Goal: Information Seeking & Learning: Stay updated

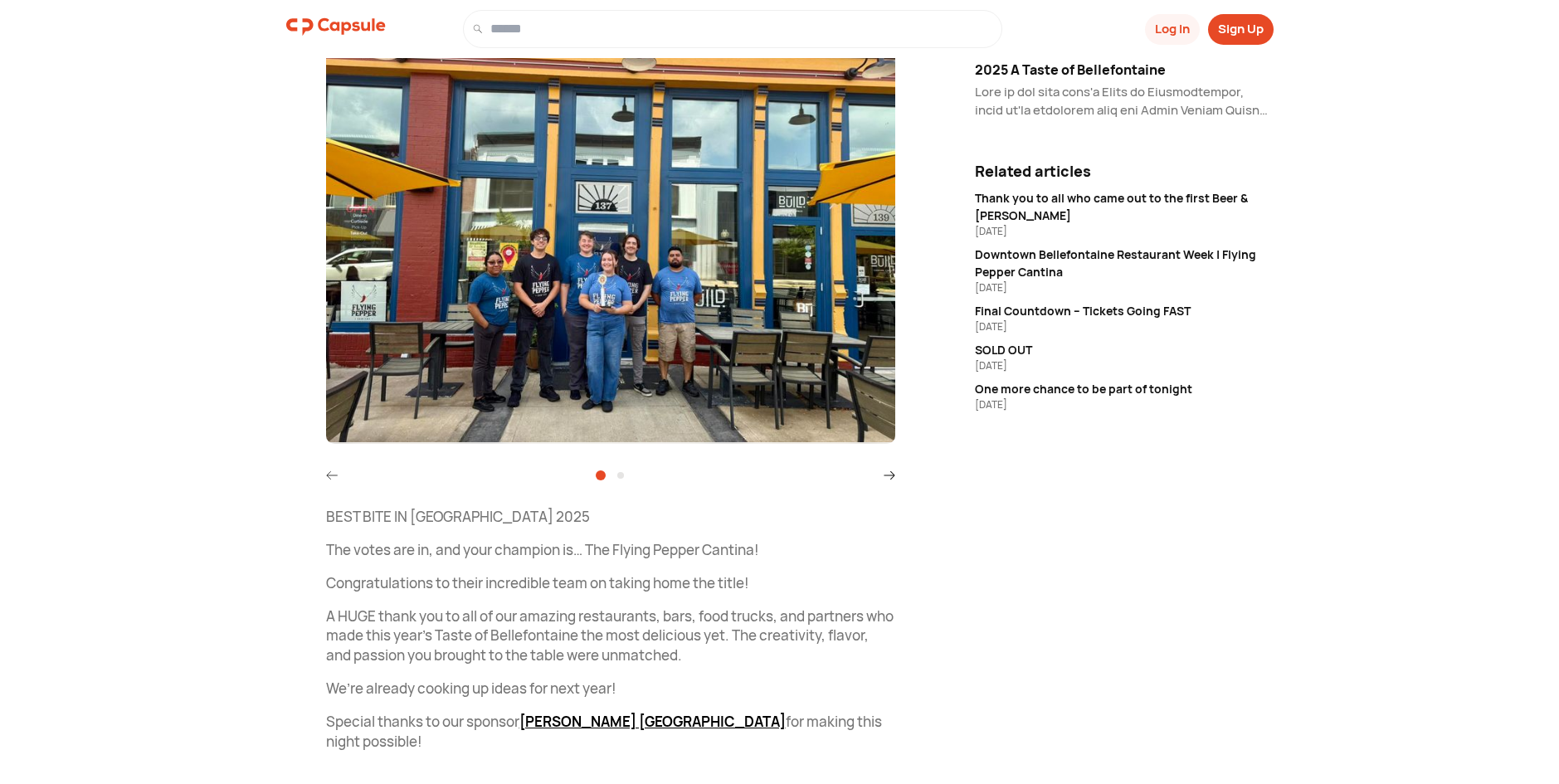
scroll to position [22, 0]
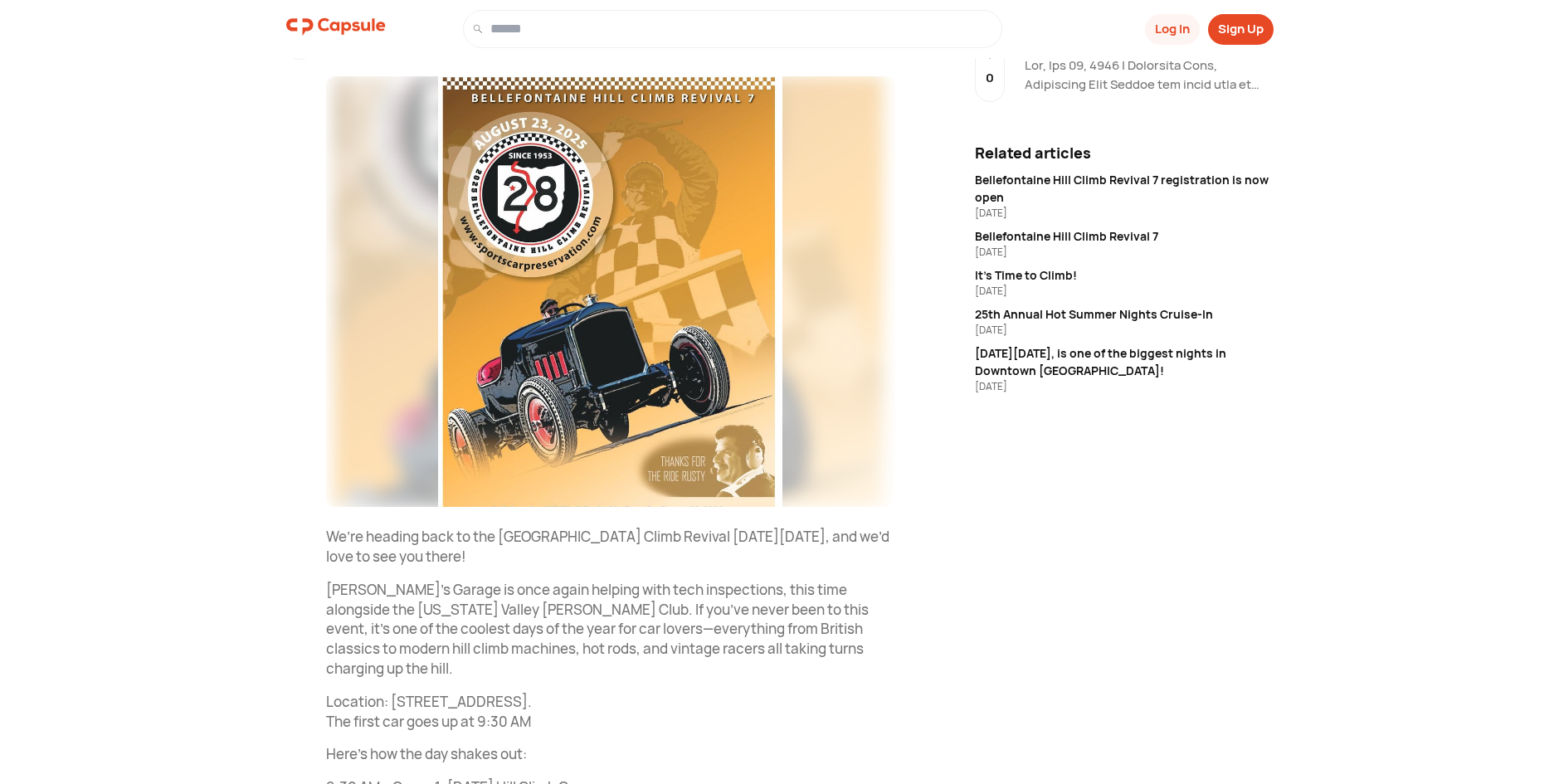
scroll to position [47, 0]
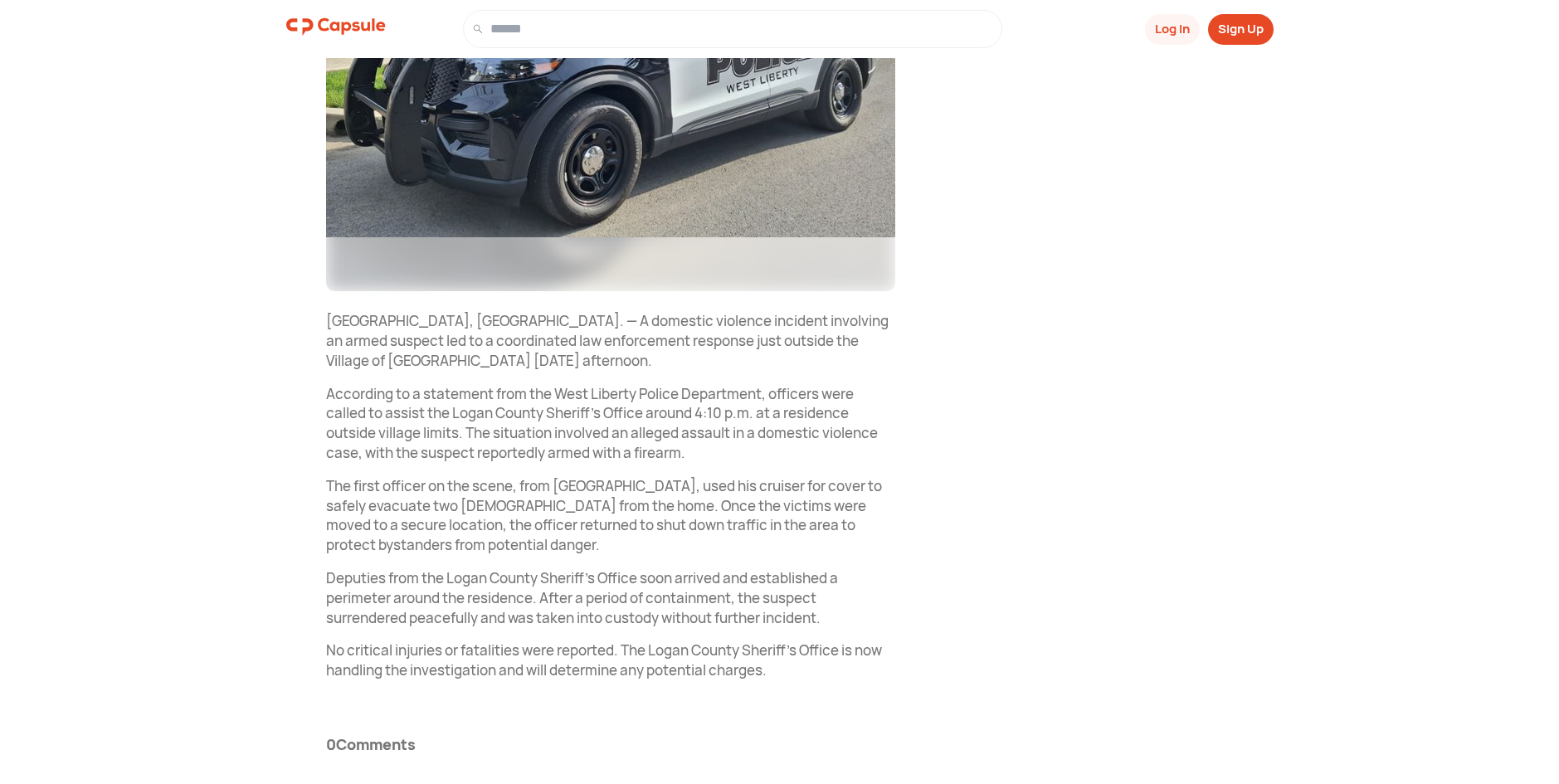
scroll to position [452, 0]
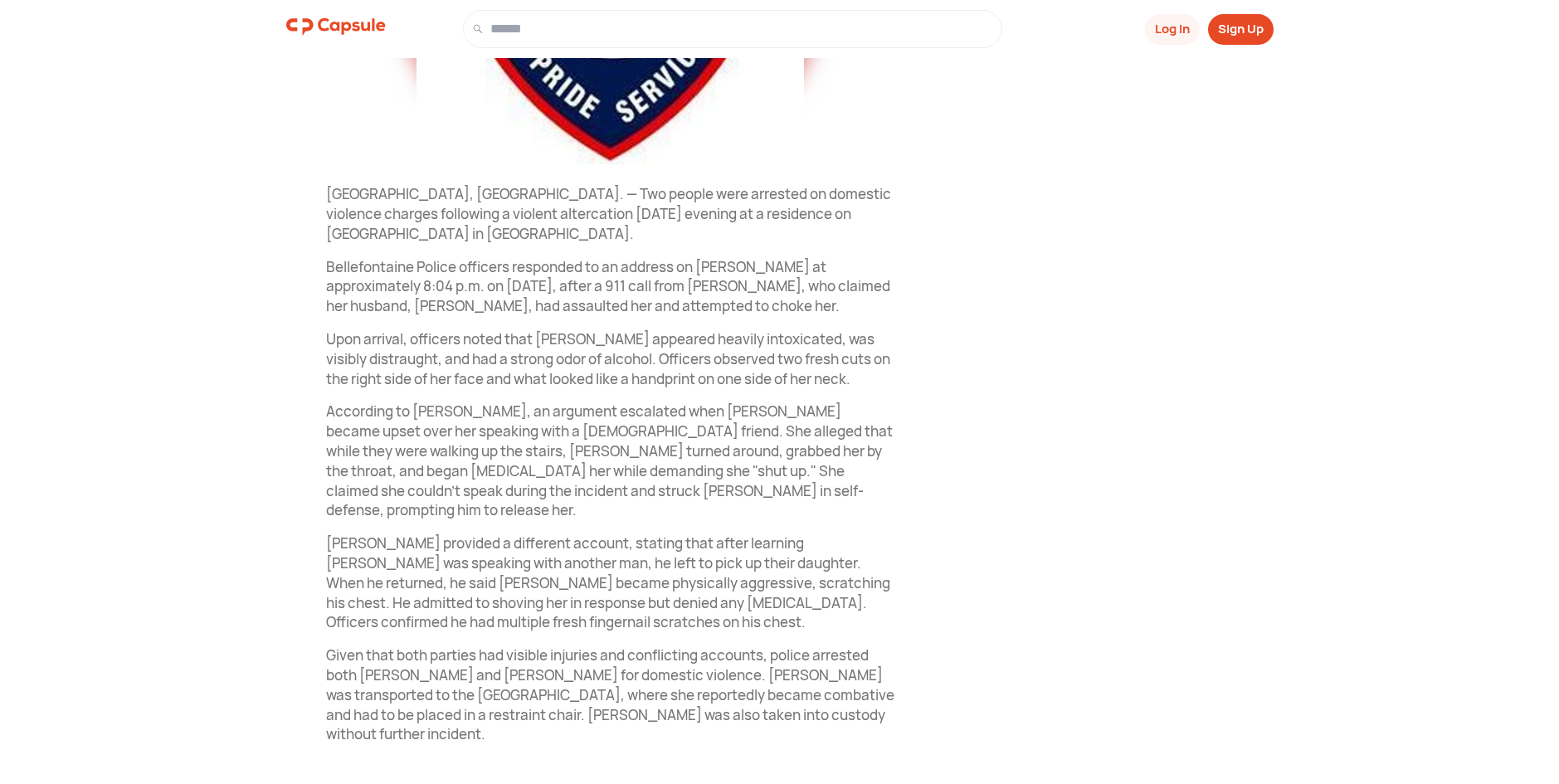
scroll to position [581, 0]
